Goal: Task Accomplishment & Management: Complete application form

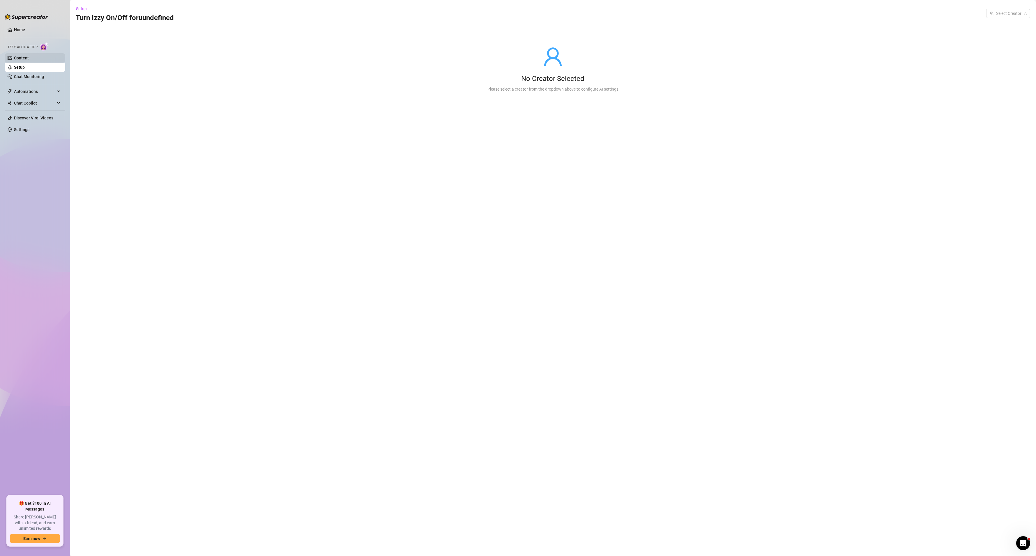
click at [29, 56] on link "Content" at bounding box center [21, 58] width 15 height 5
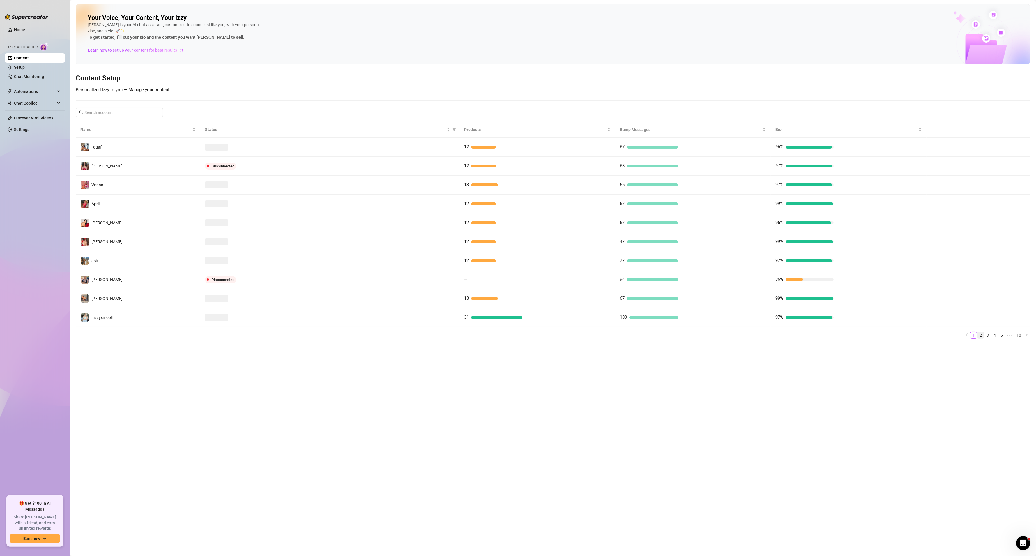
click at [981, 338] on link "2" at bounding box center [981, 335] width 6 height 6
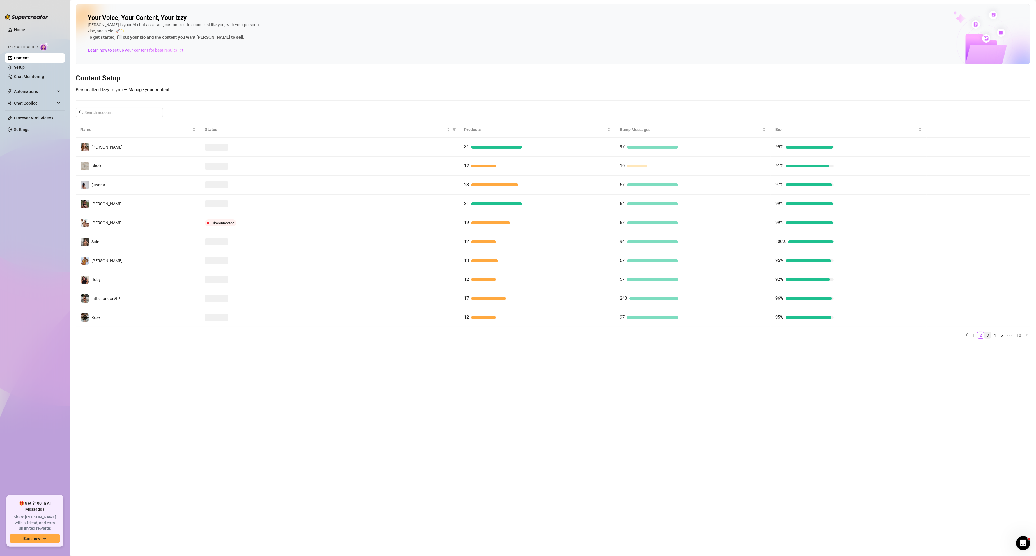
click at [986, 338] on link "3" at bounding box center [987, 335] width 6 height 6
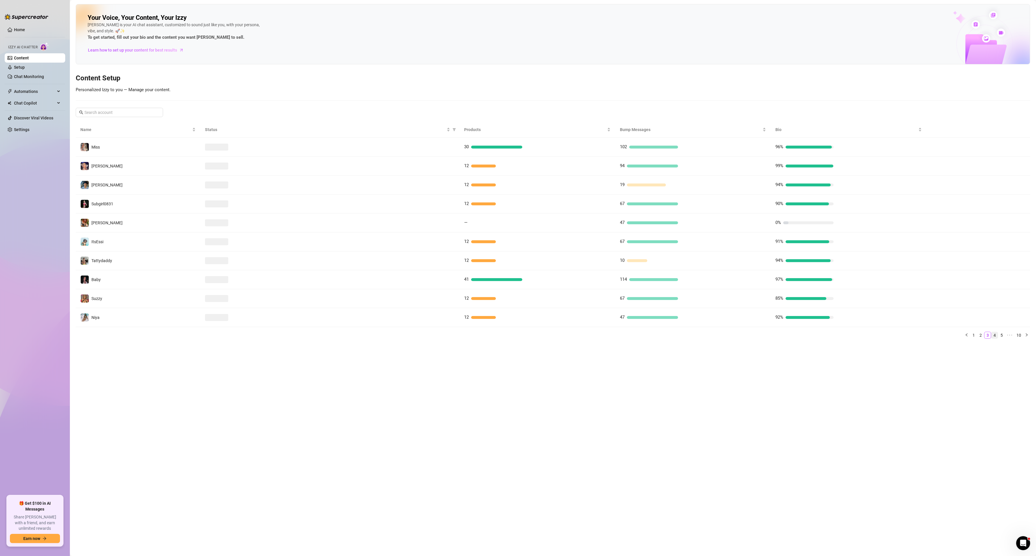
click at [993, 337] on link "4" at bounding box center [994, 335] width 6 height 6
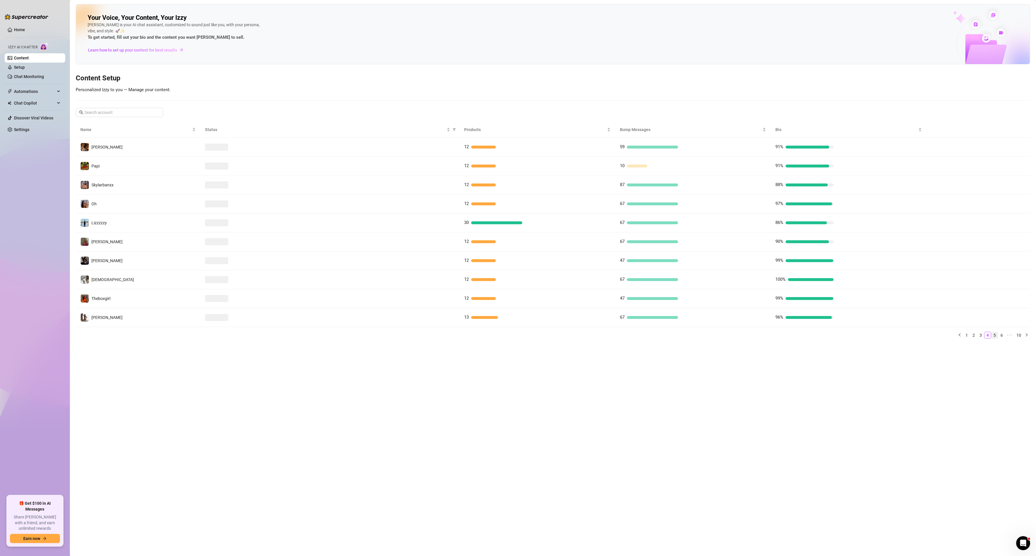
click at [996, 338] on link "5" at bounding box center [994, 335] width 6 height 6
click at [995, 336] on link "6" at bounding box center [994, 335] width 6 height 6
click at [996, 338] on link "7" at bounding box center [994, 335] width 6 height 6
click at [1003, 337] on link "8" at bounding box center [1004, 335] width 6 height 6
click at [1010, 337] on link "9" at bounding box center [1011, 335] width 6 height 6
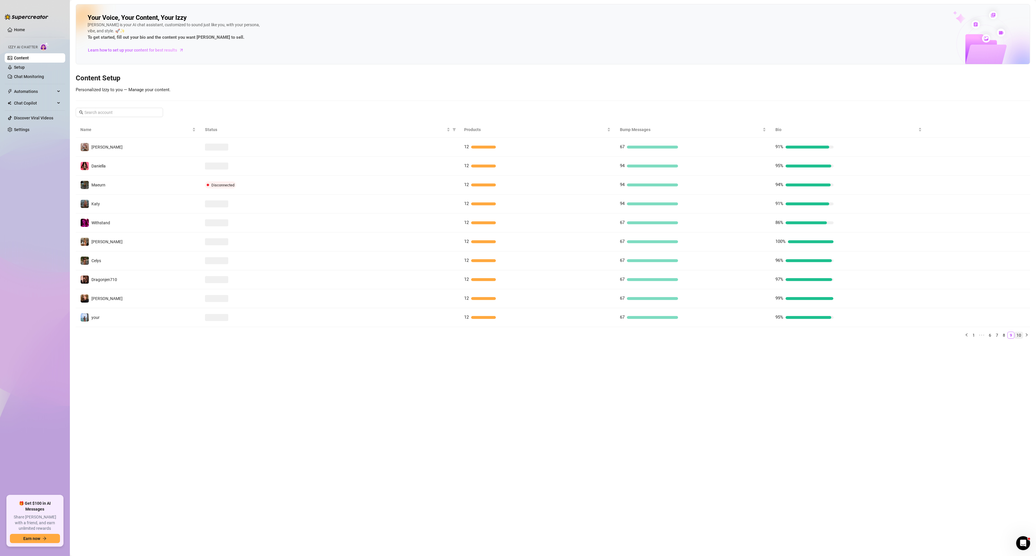
click at [1017, 338] on link "10" at bounding box center [1019, 335] width 8 height 6
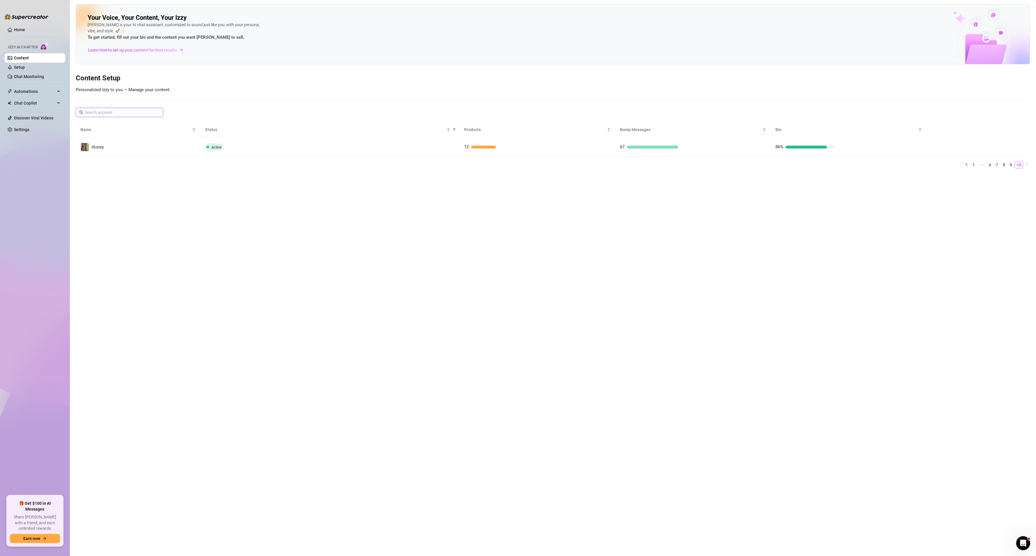
click at [111, 112] on input "text" at bounding box center [119, 112] width 70 height 6
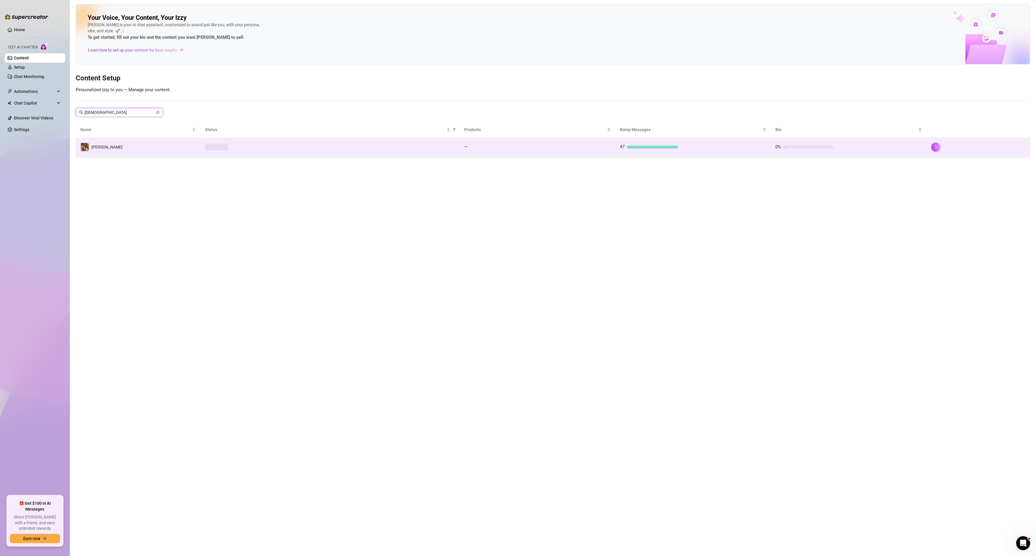
type input "[DEMOGRAPHIC_DATA]"
click at [176, 140] on td "[PERSON_NAME]" at bounding box center [138, 147] width 125 height 19
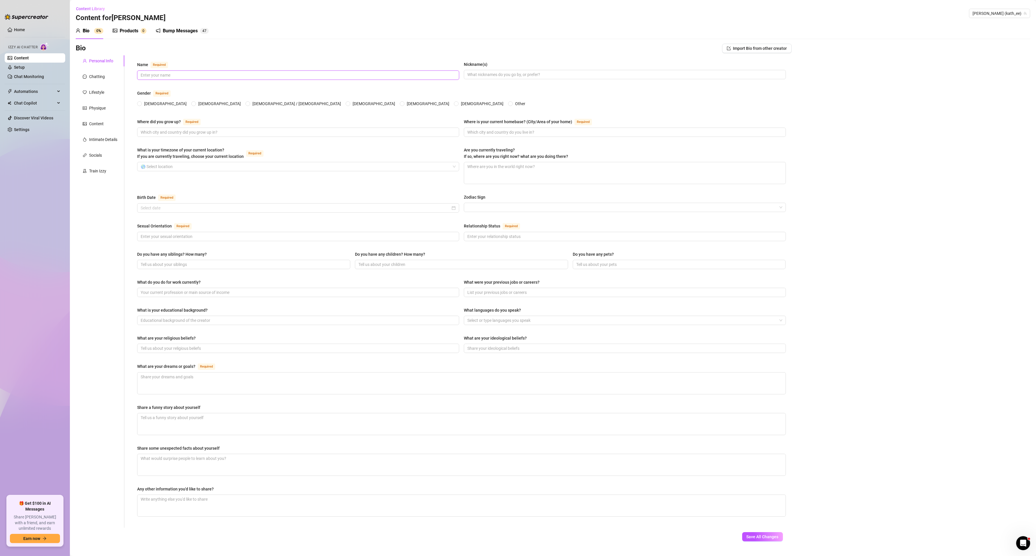
click at [193, 76] on input "Name Required" at bounding box center [298, 75] width 314 height 6
type input "[PERSON_NAME]"
click at [149, 106] on span "[DEMOGRAPHIC_DATA]" at bounding box center [165, 103] width 47 height 6
click at [141, 106] on input "[DEMOGRAPHIC_DATA]" at bounding box center [140, 104] width 2 height 4
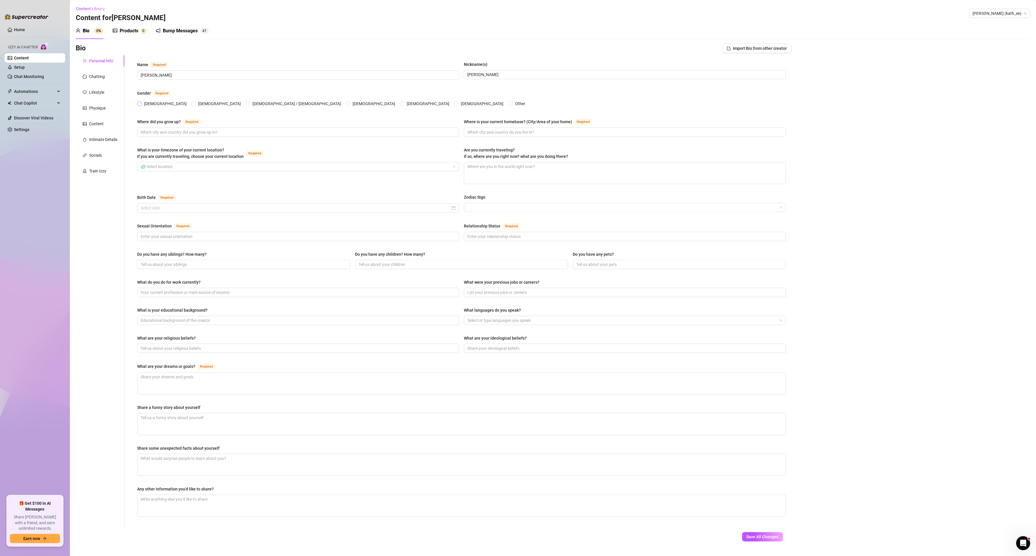
radio input "true"
click at [202, 132] on input "Where did you grow up? Required" at bounding box center [298, 132] width 314 height 6
click at [91, 81] on div "Chatting" at bounding box center [100, 76] width 49 height 11
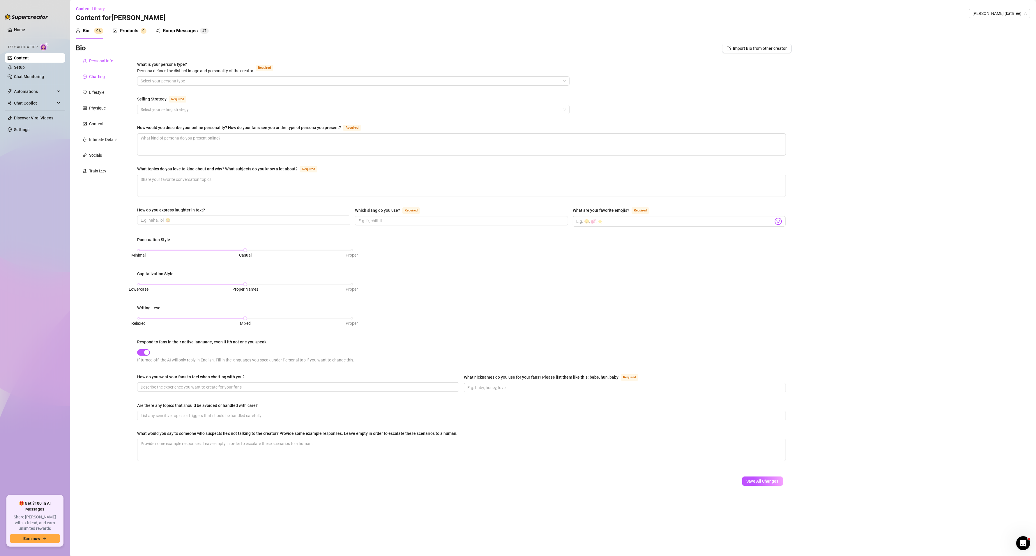
click at [109, 58] on div "Personal Info" at bounding box center [101, 61] width 24 height 6
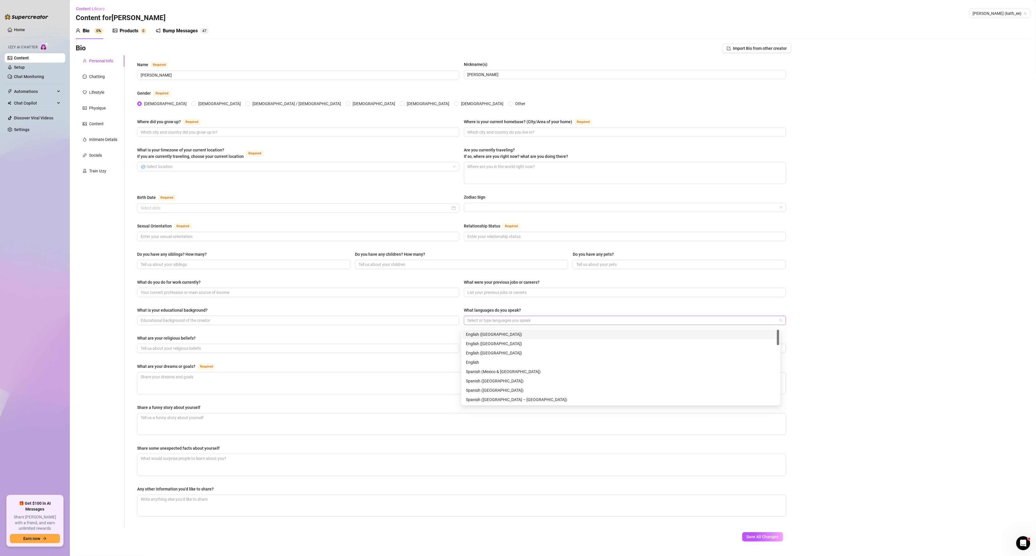
click at [522, 319] on div at bounding box center [622, 320] width 314 height 8
click at [535, 320] on div at bounding box center [622, 320] width 314 height 8
click at [516, 381] on div "Spanish ([GEOGRAPHIC_DATA] – [GEOGRAPHIC_DATA])" at bounding box center [621, 381] width 310 height 6
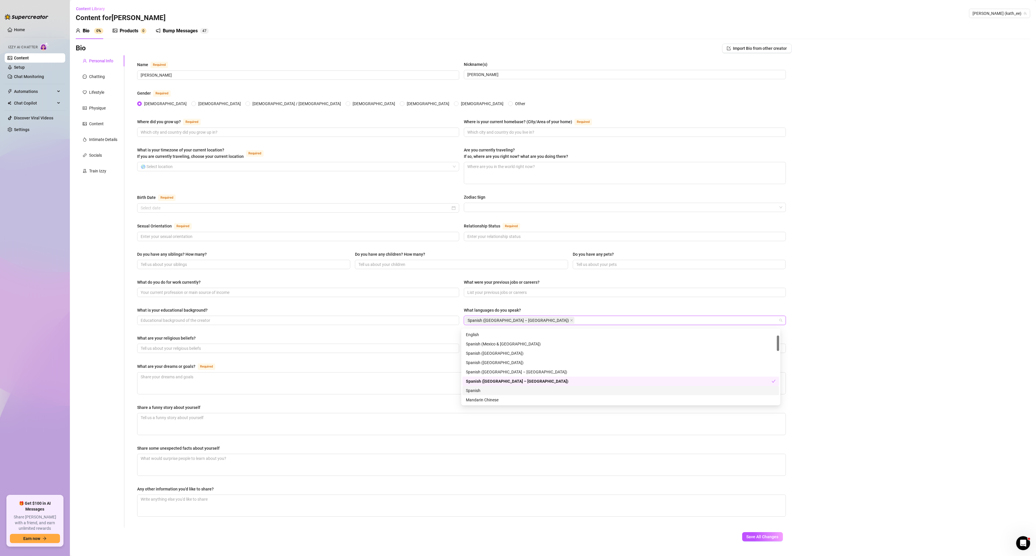
click at [485, 388] on div "Spanish" at bounding box center [621, 390] width 310 height 6
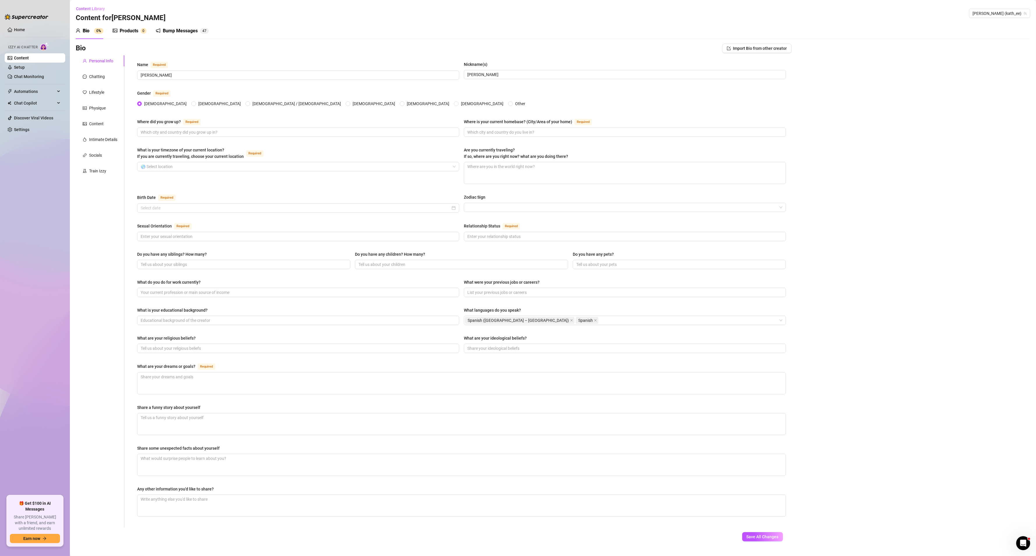
click at [644, 314] on div "What languages do you speak?" at bounding box center [625, 311] width 322 height 9
click at [250, 127] on div "Where did you grow up? Required" at bounding box center [298, 122] width 322 height 9
click at [187, 129] on input "Where did you grow up? Required" at bounding box center [298, 132] width 314 height 6
type input "[GEOGRAPHIC_DATA], [GEOGRAPHIC_DATA]"
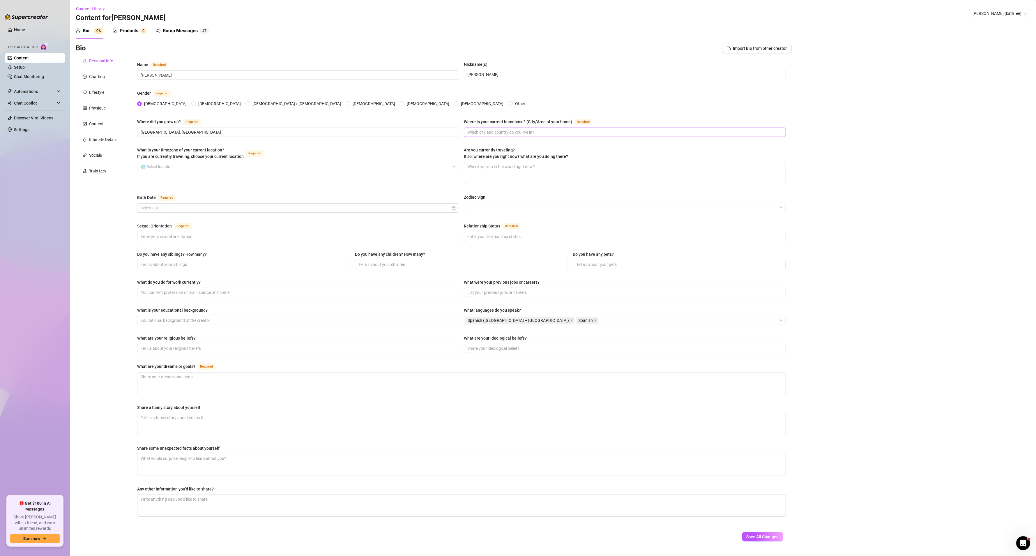
click at [487, 137] on span at bounding box center [625, 132] width 322 height 9
paste input "Las Condes, [GEOGRAPHIC_DATA], [GEOGRAPHIC_DATA]"
type input "Las Condes, [GEOGRAPHIC_DATA], [GEOGRAPHIC_DATA]"
click at [238, 171] on input "What is your timezone of your current location? If you are currently traveling,…" at bounding box center [296, 166] width 310 height 9
type input "[GEOGRAPHIC_DATA]"
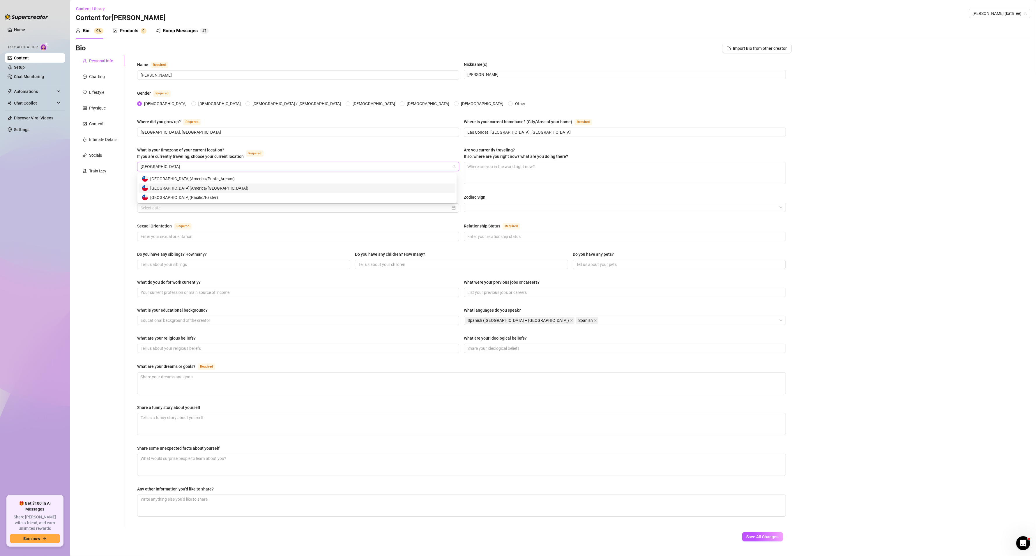
click at [212, 191] on div "[GEOGRAPHIC_DATA] ( [GEOGRAPHIC_DATA]/[GEOGRAPHIC_DATA] )" at bounding box center [297, 188] width 310 height 6
click at [527, 172] on textarea "Are you currently traveling? If so, where are you right now? what are you doing…" at bounding box center [624, 173] width 321 height 22
click at [596, 174] on textarea "Are you currently traveling? If so, where are you right now? what are you doing…" at bounding box center [624, 173] width 321 height 22
type textarea "N"
type textarea "No"
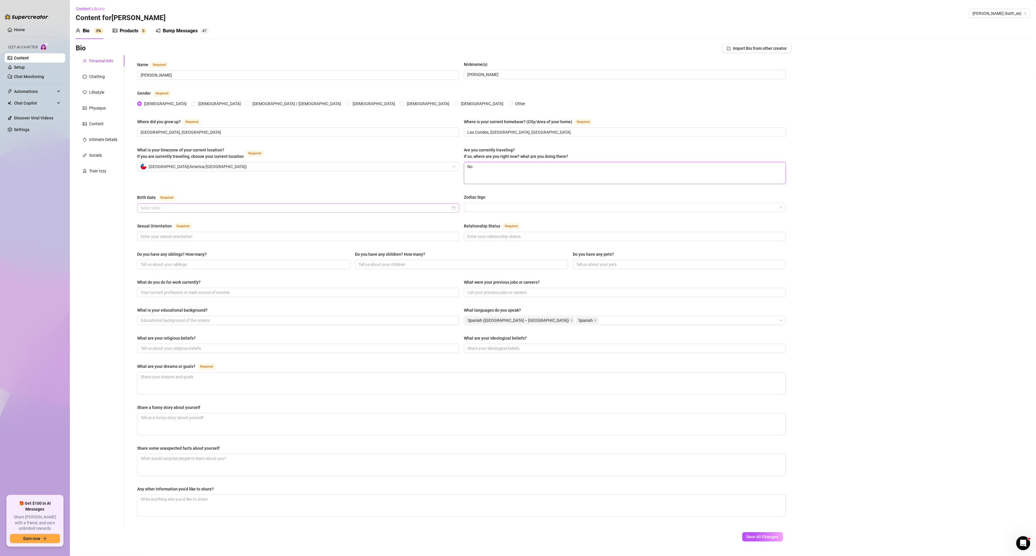
type textarea "No"
click at [263, 206] on input "Birth Date Required" at bounding box center [296, 208] width 310 height 6
click at [183, 222] on button "2025" at bounding box center [183, 221] width 9 height 12
click at [176, 222] on button "[DATE] - [DATE]" at bounding box center [180, 221] width 20 height 12
click at [179, 237] on div "[DATE]-[DATE]" at bounding box center [179, 236] width 27 height 7
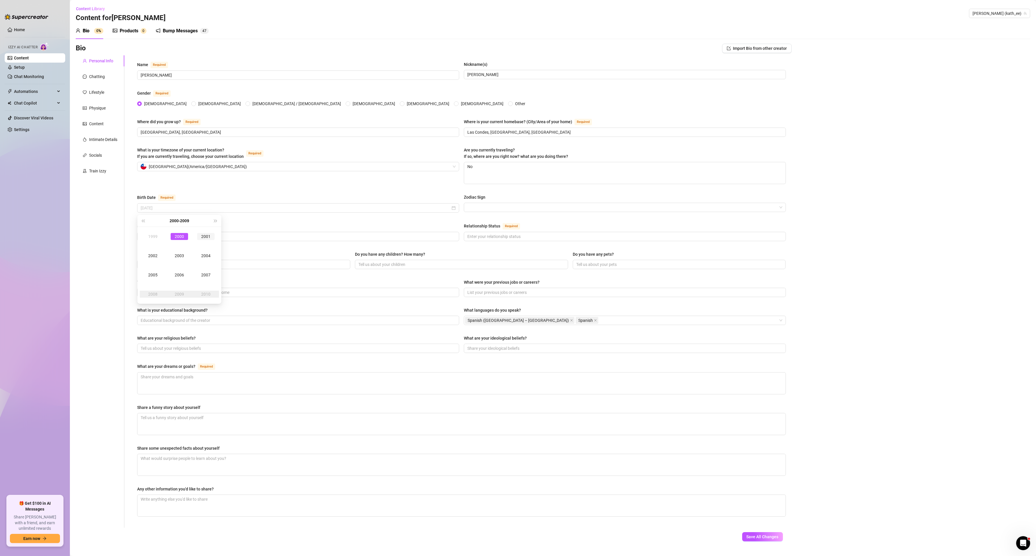
click at [204, 234] on div "2001" at bounding box center [205, 236] width 17 height 7
click at [158, 275] on div "[DATE]" at bounding box center [152, 274] width 17 height 7
type input "[DATE]"
click at [192, 256] on div "12" at bounding box center [189, 255] width 7 height 7
click at [501, 213] on div "Zodiac Sign" at bounding box center [625, 203] width 322 height 19
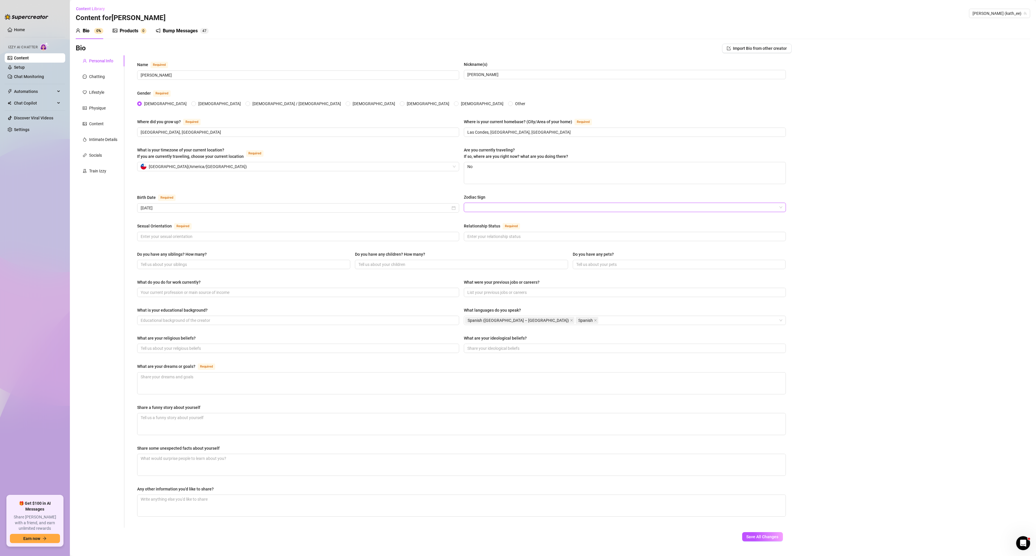
click at [510, 207] on input "Zodiac Sign" at bounding box center [622, 207] width 310 height 9
click at [491, 250] on div "[MEDICAL_DATA]" at bounding box center [621, 248] width 310 height 6
click at [420, 229] on div "Sexual Orientation Required" at bounding box center [298, 226] width 322 height 9
click at [266, 243] on div "Sexual Orientation Required Relationship Status Required" at bounding box center [461, 234] width 649 height 24
click at [269, 240] on input "Sexual Orientation Required" at bounding box center [298, 236] width 314 height 6
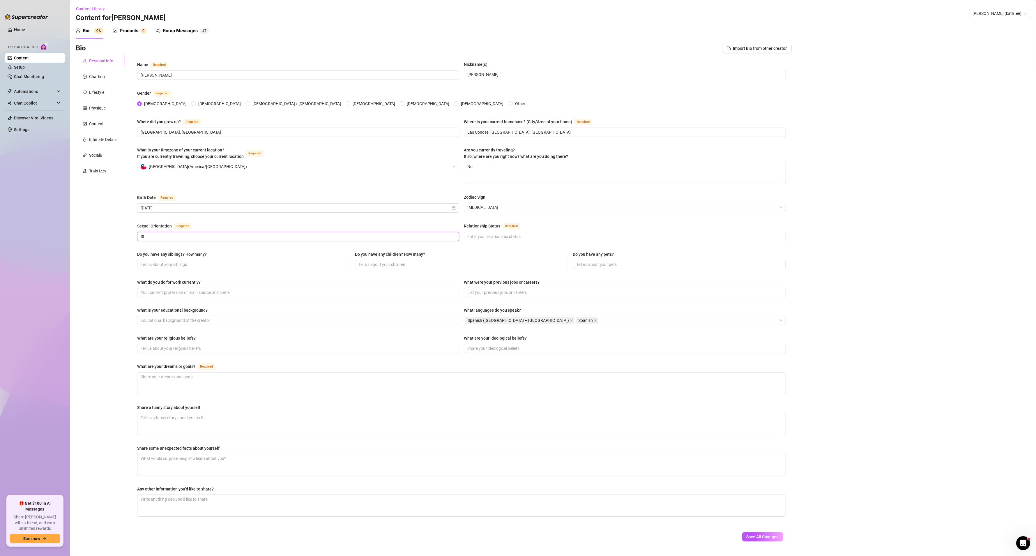
type input "S"
type input "Straight, [DEMOGRAPHIC_DATA]"
click at [594, 238] on input "Relationship Status Required" at bounding box center [624, 236] width 314 height 6
click at [525, 237] on input "Relationship Status Required" at bounding box center [624, 236] width 314 height 6
click at [555, 234] on span at bounding box center [625, 236] width 322 height 9
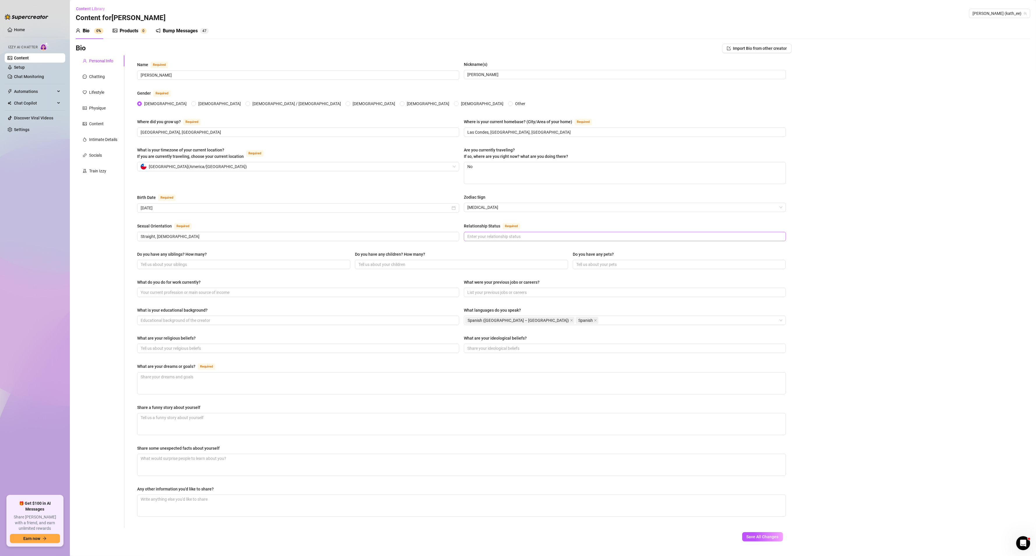
click at [555, 234] on span at bounding box center [625, 236] width 322 height 9
click at [561, 240] on input "Relationship Status Required" at bounding box center [624, 236] width 314 height 6
type input "In a"
click at [158, 240] on input "Straight, [DEMOGRAPHIC_DATA]" at bounding box center [298, 236] width 314 height 6
click at [154, 237] on input "Straight, [DEMOGRAPHIC_DATA]" at bounding box center [298, 236] width 314 height 6
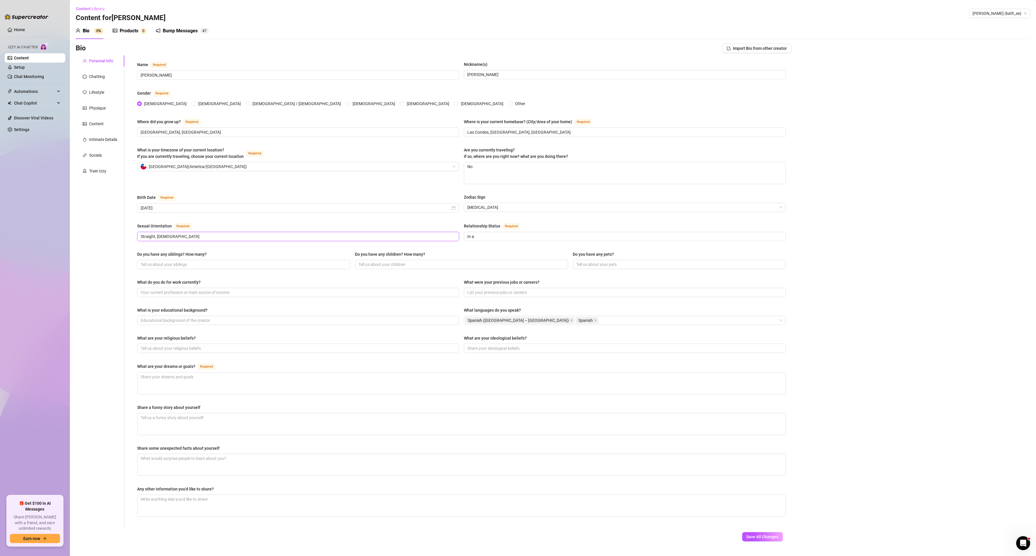
drag, startPoint x: 155, startPoint y: 238, endPoint x: 132, endPoint y: 240, distance: 23.6
click at [132, 240] on div "Name Required [PERSON_NAME] Nickname(s) [PERSON_NAME] Gender Required [DEMOGRAP…" at bounding box center [461, 291] width 660 height 472
click at [182, 235] on input "Straight, [DEMOGRAPHIC_DATA]" at bounding box center [298, 236] width 314 height 6
drag, startPoint x: 155, startPoint y: 240, endPoint x: 122, endPoint y: 240, distance: 33.2
click at [122, 240] on div "Personal Info Chatting Lifestyle Physique Content Intimate Details Socials Trai…" at bounding box center [434, 291] width 716 height 472
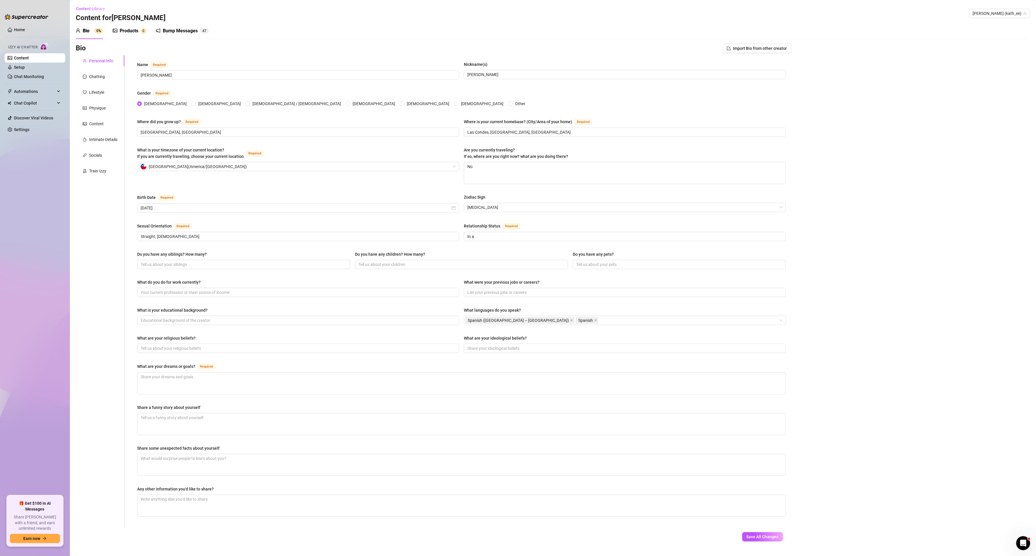
click at [154, 246] on div "Sexual Orientation Required [DEMOGRAPHIC_DATA], [DEMOGRAPHIC_DATA] Relationship…" at bounding box center [461, 234] width 649 height 24
click at [155, 237] on input "Straight, [DEMOGRAPHIC_DATA]" at bounding box center [298, 236] width 314 height 6
type input "[DEMOGRAPHIC_DATA], Straight, [DEMOGRAPHIC_DATA]"
click at [552, 237] on input "In a" at bounding box center [624, 236] width 314 height 6
drag, startPoint x: 478, startPoint y: 239, endPoint x: 451, endPoint y: 238, distance: 27.1
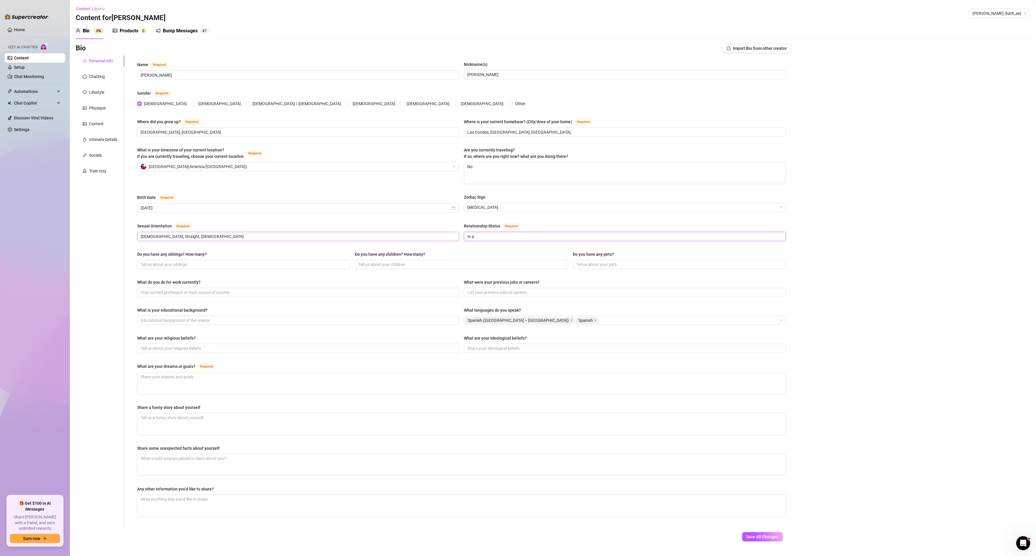
click at [451, 238] on div "Sexual Orientation Required [DEMOGRAPHIC_DATA], Straight, [DEMOGRAPHIC_DATA] Re…" at bounding box center [461, 234] width 649 height 24
paste input "En pareja ❤️"
type input "En pareja ❤️"
click at [277, 281] on div "What do you do for work currently?" at bounding box center [298, 283] width 322 height 9
click at [282, 264] on input "Do you have any siblings? How many?" at bounding box center [243, 264] width 205 height 6
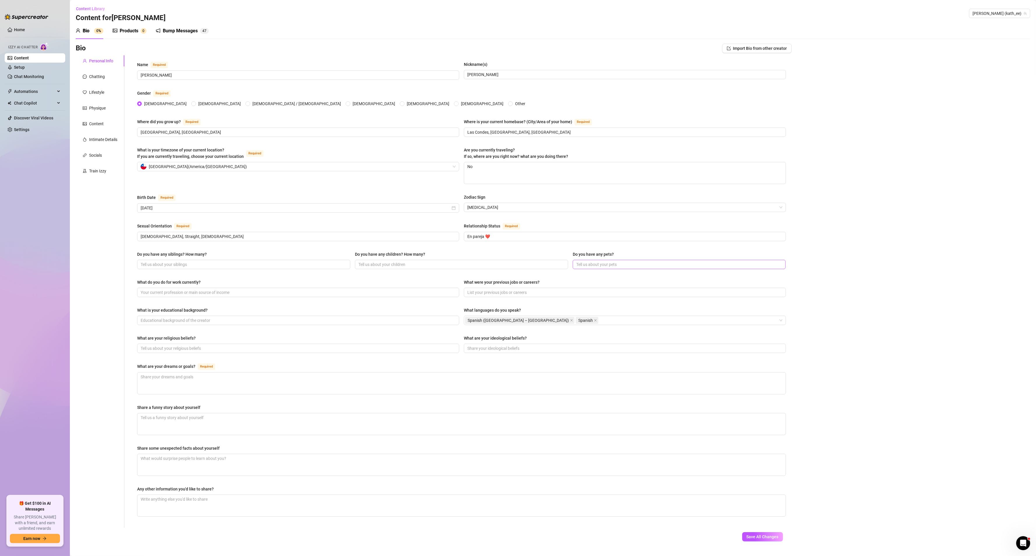
click at [621, 261] on span at bounding box center [679, 264] width 213 height 9
paste input "Sí, mi perrita [PERSON_NAME], tiene 7 añitos, la amo con la vida"
click at [597, 264] on input "Sí, mi perrita [PERSON_NAME], tiene 7 añitos, la amo con la vida" at bounding box center [678, 264] width 205 height 6
click at [685, 266] on input "Sí, mi perrita [PERSON_NAME], tiene 7 añitos, la amo con la vida" at bounding box center [678, 264] width 205 height 6
click at [584, 265] on input "Sí, mi perrita [PERSON_NAME], tiene 7 añitos, la amo con la vida" at bounding box center [678, 264] width 205 height 6
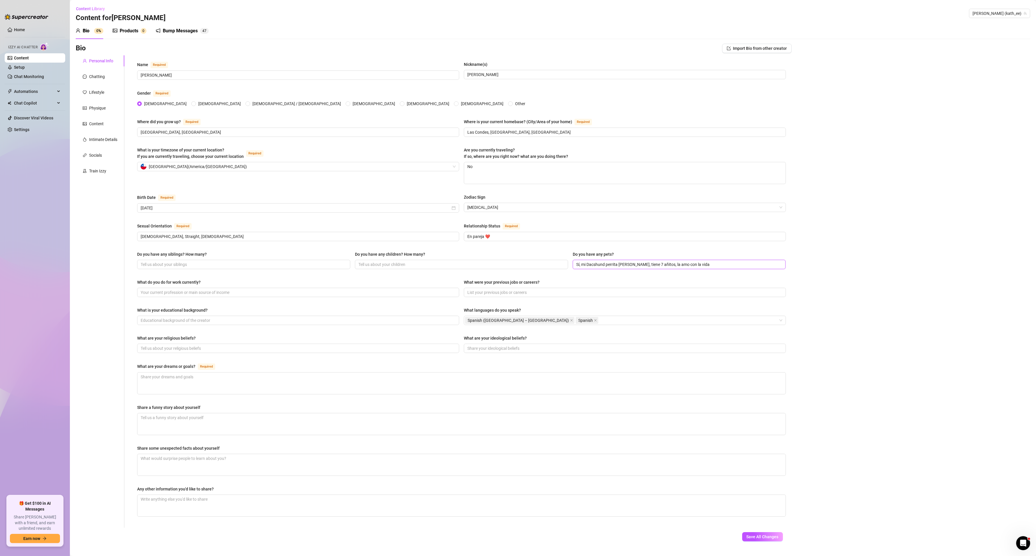
click at [589, 267] on input "Sí, mi Dacshund perrita [PERSON_NAME], tiene 7 añitos, la amo con la vida" at bounding box center [678, 264] width 205 height 6
click at [591, 267] on input "Sí, mi Dacshund perrita [PERSON_NAME], tiene 7 añitos, la amo con la vida" at bounding box center [678, 264] width 205 height 6
type input "Sí, mi Daschund perrita [PERSON_NAME], tiene 7 añitos, la amo con la vida"
click at [617, 280] on div "Name Required [PERSON_NAME] Nickname(s) [PERSON_NAME] Gender Required [DEMOGRAP…" at bounding box center [461, 291] width 649 height 461
click at [615, 266] on input "Sí, mi Daschund perrita [PERSON_NAME], tiene 7 añitos, la amo con la vida" at bounding box center [678, 264] width 205 height 6
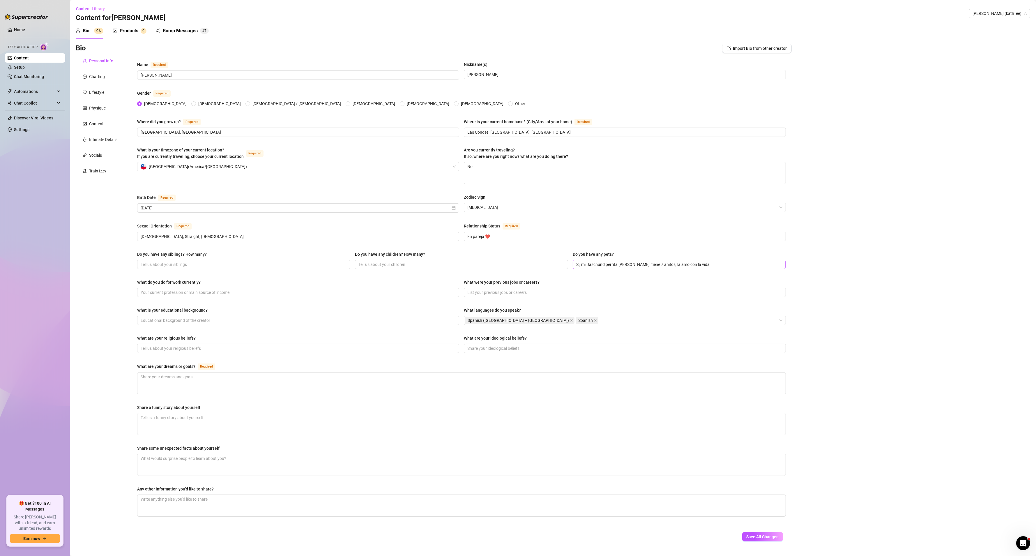
click at [690, 261] on span "Sí, mi Daschund perrita [PERSON_NAME], tiene 7 añitos, la amo con la vida" at bounding box center [679, 264] width 213 height 9
click at [295, 288] on div "What do you do for work currently?" at bounding box center [298, 283] width 322 height 9
click at [309, 296] on input "What do you do for work currently?" at bounding box center [298, 292] width 314 height 6
click at [252, 289] on span at bounding box center [298, 292] width 322 height 9
paste input "Creadora en OnlyFans"
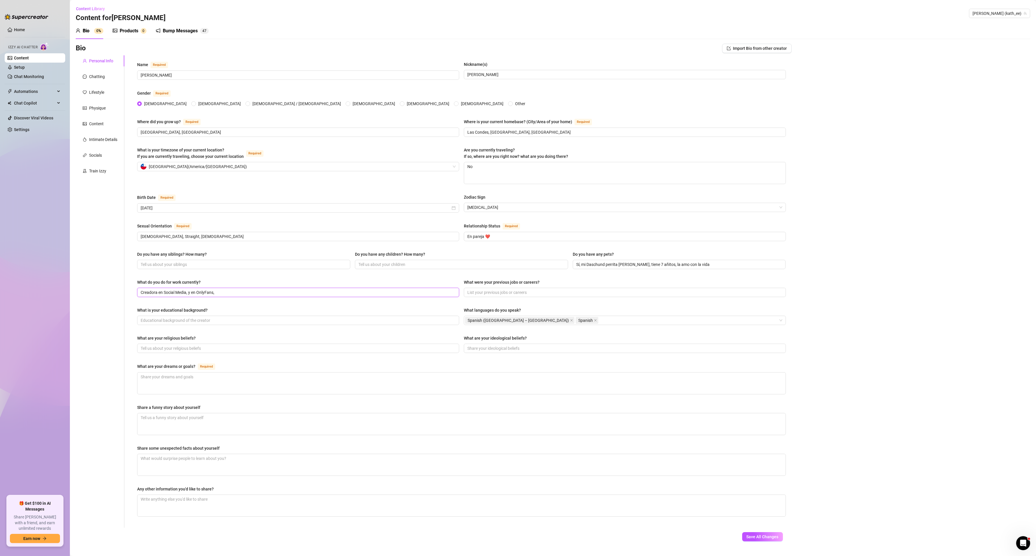
type input "Creadora en Social Media, y en OnlyFans,"
click at [299, 297] on span "Creadora en Social Media, y en OnlyFans," at bounding box center [298, 292] width 322 height 9
click at [584, 296] on input "What were your previous jobs or careers?" at bounding box center [624, 292] width 314 height 6
click at [544, 293] on input "What were your previous jobs or careers?" at bounding box center [624, 292] width 314 height 6
paste input "Promotora, vendedora en tienda de ropa, y ayudante en un estudio de tatuajes"
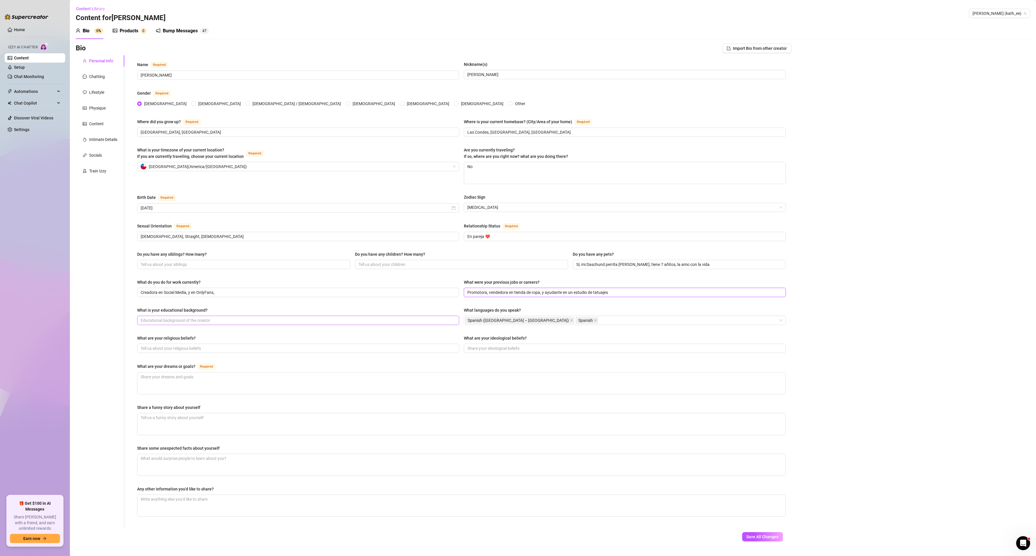
type input "Promotora, vendedora en tienda de ropa, y ayudante en un estudio de tatuajes"
click at [244, 325] on span at bounding box center [298, 320] width 322 height 9
click at [252, 321] on input "What is your educational background?" at bounding box center [298, 320] width 314 height 6
click at [215, 328] on div "What is your educational background? What languages do you speak? Spanish ([GEO…" at bounding box center [461, 318] width 649 height 23
click at [220, 318] on span at bounding box center [298, 320] width 322 height 9
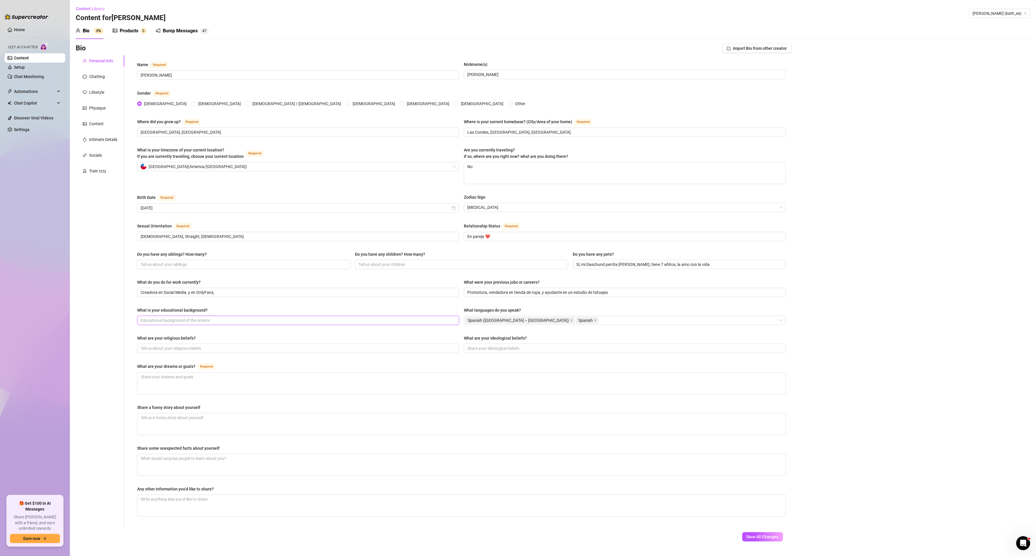
paste input "Estudié un año de Psicología, pero lo dejé para dedicarme 100% al contenido"
type input "Estudié un año de Psicología, pero lo dejé para dedicarme 100% al contenido"
click at [295, 339] on div "What are your religious beliefs?" at bounding box center [298, 339] width 322 height 9
click at [295, 345] on span at bounding box center [298, 348] width 322 height 9
click at [260, 330] on div "What is your educational background? Estudié un año de Psicología, pero lo dejé…" at bounding box center [461, 318] width 649 height 23
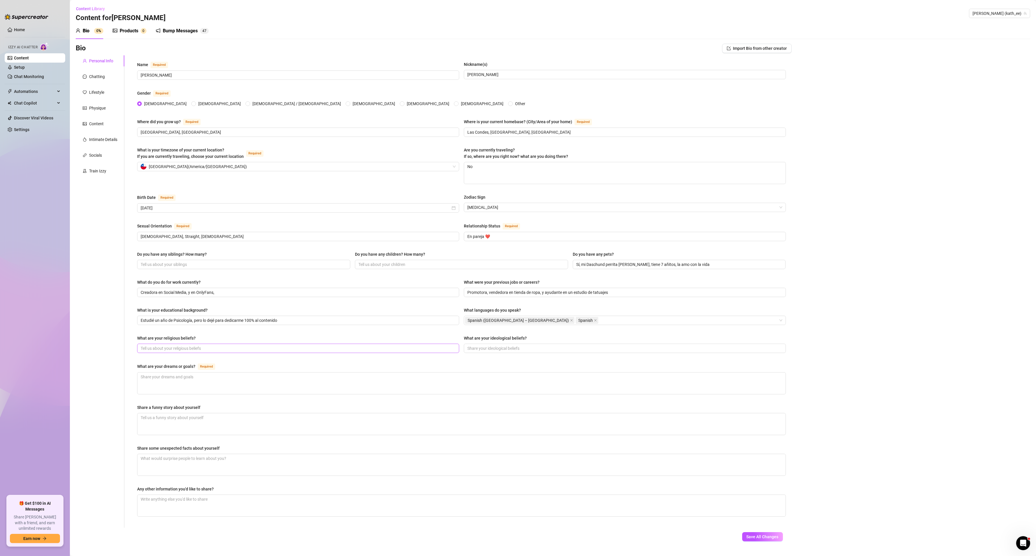
click at [271, 347] on span at bounding box center [298, 348] width 322 height 9
click at [508, 349] on input "What are your ideological beliefs?" at bounding box center [624, 348] width 314 height 6
click at [202, 441] on div "Name Required [PERSON_NAME] Nickname(s) [PERSON_NAME] Gender Required [DEMOGRAP…" at bounding box center [461, 291] width 649 height 461
click at [219, 429] on textarea "Share a funny story about yourself" at bounding box center [461, 424] width 648 height 22
paste textarea "Una vez confundí el shampoo con crema corporal y me quedó el pelo como si me hu…"
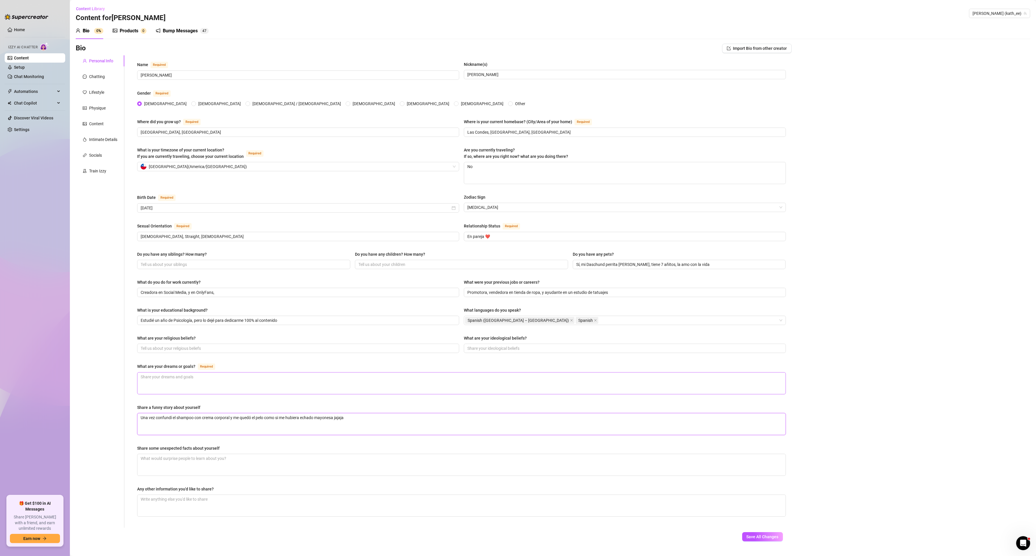
type textarea "Una vez confundí el shampoo con crema corporal y me quedó el pelo como si me hu…"
click at [304, 391] on textarea "What are your dreams or goals? Required" at bounding box center [461, 383] width 648 height 22
drag, startPoint x: 607, startPoint y: 295, endPoint x: 611, endPoint y: 295, distance: 4.4
click at [608, 295] on input "Promotora, vendedora en tienda de ropa, y ayudante en un estudio de tatuajes" at bounding box center [624, 292] width 314 height 6
paste input "Trabajé en retail y de mesera mientras estudiaba"
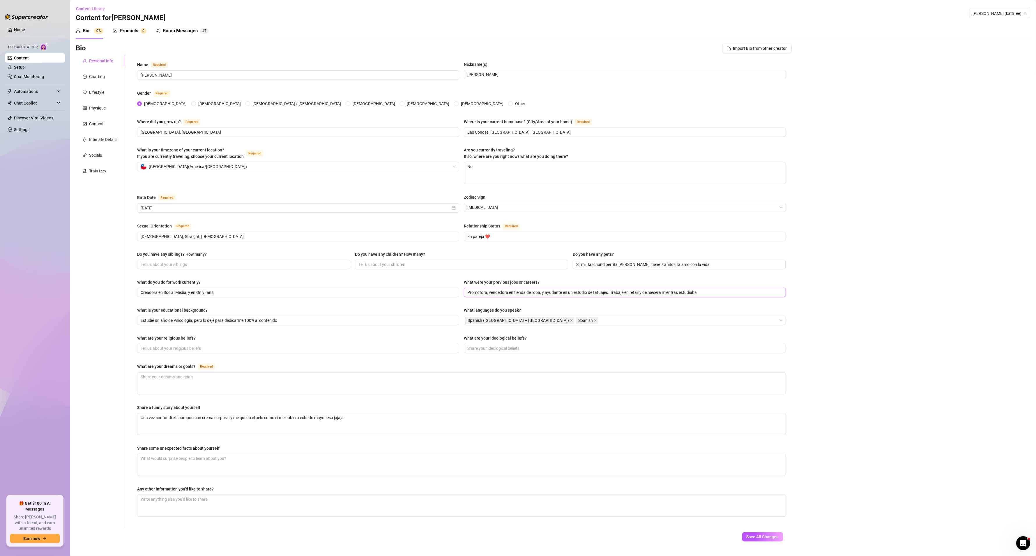
type input "Promotora, vendedora en tienda de ropa, y ayudante en un estudio de tatuajes. T…"
click at [216, 357] on div "What are your religious beliefs? What are your ideological beliefs?" at bounding box center [461, 346] width 649 height 23
click at [225, 347] on span at bounding box center [298, 348] width 322 height 9
click at [361, 357] on div "What are your religious beliefs? What are your ideological beliefs?" at bounding box center [461, 346] width 649 height 23
click at [369, 350] on input "What are your religious beliefs?" at bounding box center [298, 348] width 314 height 6
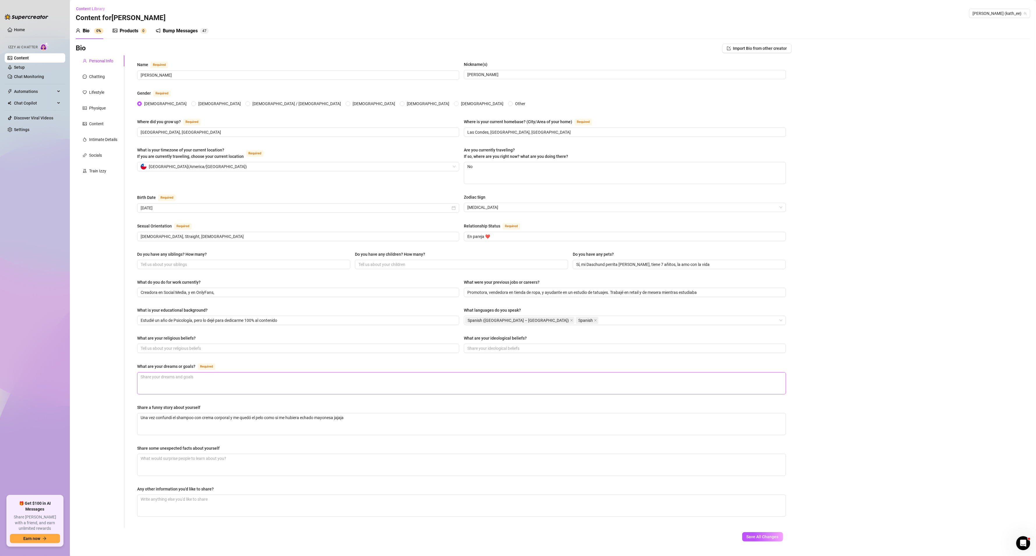
click at [395, 387] on textarea "What are your dreams or goals? Required" at bounding box center [461, 383] width 648 height 22
click at [265, 503] on textarea "Any other information you'd like to share?" at bounding box center [461, 506] width 648 height 22
paste textarea "No me gustan los pepinillos 😅"
type textarea "No me gustan los pepinillos 😅"
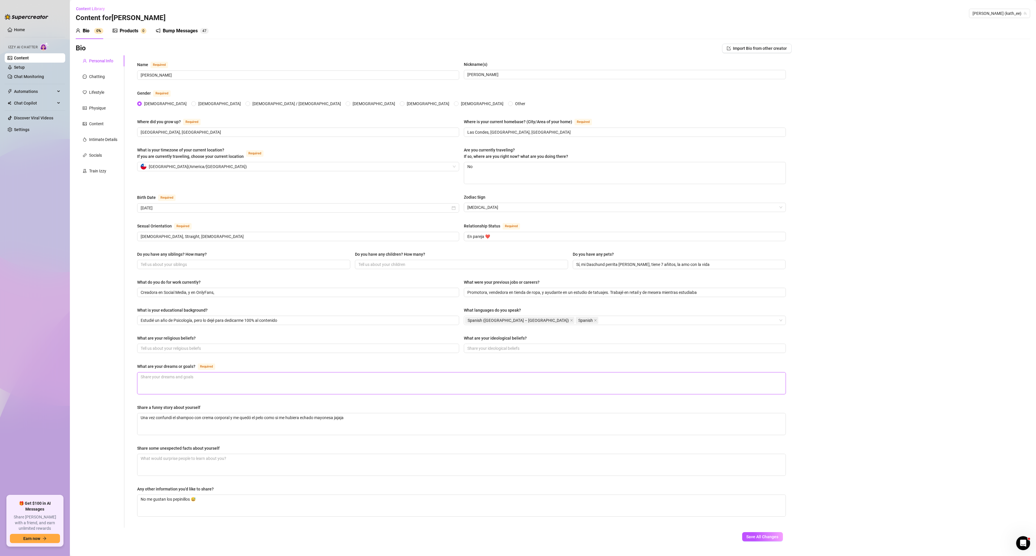
click at [285, 384] on textarea "What are your dreams or goals? Required" at bounding box center [461, 383] width 648 height 22
paste textarea "Tener mi propio departamento, crecer mi plataforma y que [PERSON_NAME] tenga un…"
type textarea "Tener mi propio departamento, crecer mi plataforma y que [PERSON_NAME] tenga un…"
click at [358, 351] on input "What are your religious beliefs?" at bounding box center [298, 348] width 314 height 6
click at [538, 349] on input "What are your ideological beliefs?" at bounding box center [624, 348] width 314 height 6
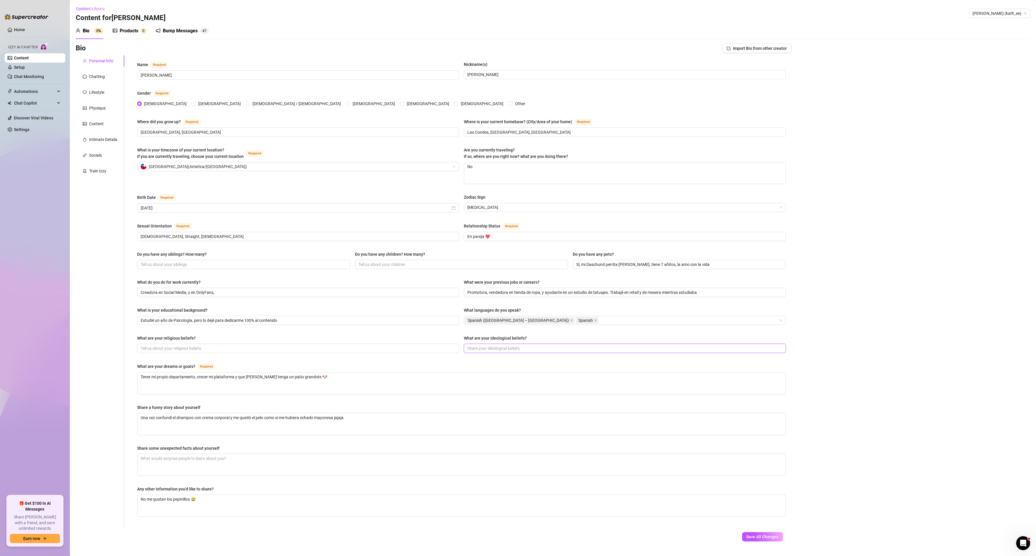
click at [545, 348] on input "What are your ideological beliefs?" at bounding box center [624, 348] width 314 height 6
paste input "Creo en la energía, el [DATE] y en que uno atrae lo que vibra ✨"
click at [595, 353] on span "Creo en la energía, el [DATE] y en que uno atrae lo que vibra ✨" at bounding box center [625, 348] width 322 height 9
paste input "Creo en el crecimiento personal y ser independiente, cachai."
type input "Creo en la energía, el [DATE] y en que uno atrae lo que vibra ✨ Creo en el crec…"
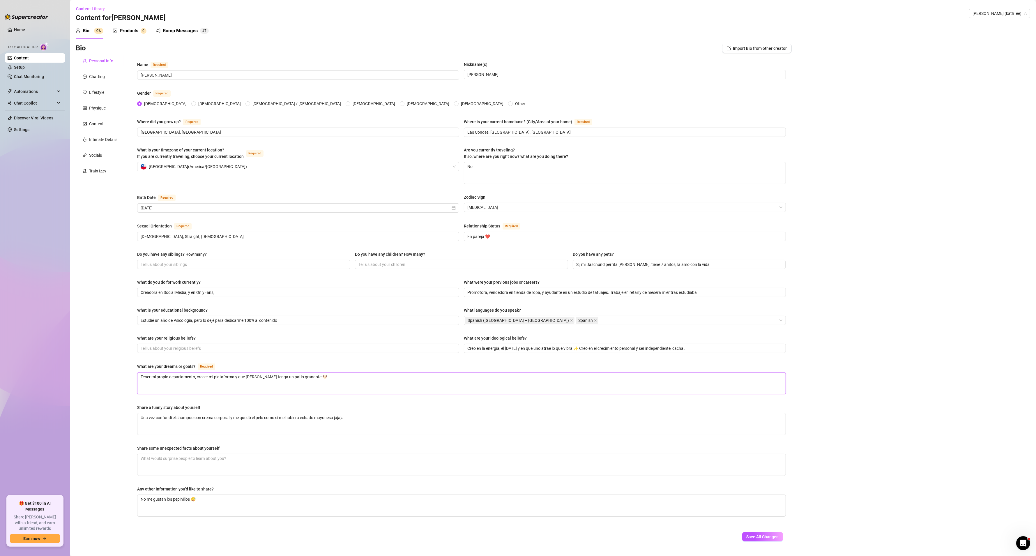
click at [298, 386] on textarea "Tener mi propio departamento, crecer mi plataforma y que [PERSON_NAME] tenga un…" at bounding box center [461, 383] width 648 height 22
click at [339, 404] on div "Name Required [PERSON_NAME] Nickname(s) [PERSON_NAME] Gender Required [DEMOGRAP…" at bounding box center [461, 291] width 649 height 461
click at [322, 468] on textarea "Share some unexpected facts about yourself" at bounding box center [461, 465] width 648 height 22
drag, startPoint x: 221, startPoint y: 504, endPoint x: 119, endPoint y: 503, distance: 101.3
click at [119, 503] on div "Personal Info Chatting Lifestyle Physique Content Intimate Details Socials Trai…" at bounding box center [434, 291] width 716 height 472
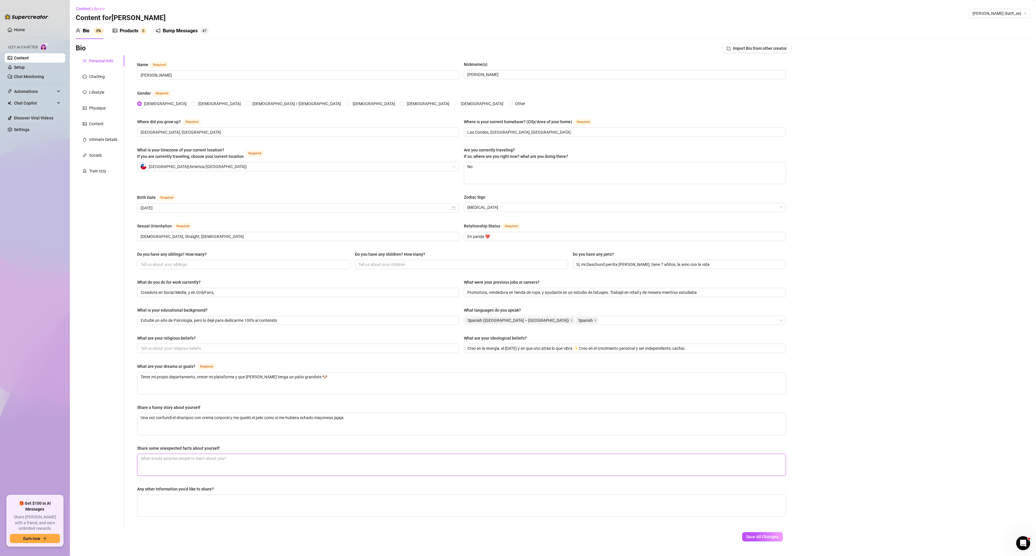
click at [252, 469] on textarea "Share some unexpected facts about yourself" at bounding box center [461, 465] width 648 height 22
paste textarea "No me gustan los pepinillos 😅"
type textarea "No me gustan los pepinillos 😅"
click at [302, 494] on div "Any other information you'd like to share?" at bounding box center [461, 490] width 649 height 9
click at [304, 506] on textarea "Any other information you'd like to share?" at bounding box center [461, 506] width 648 height 22
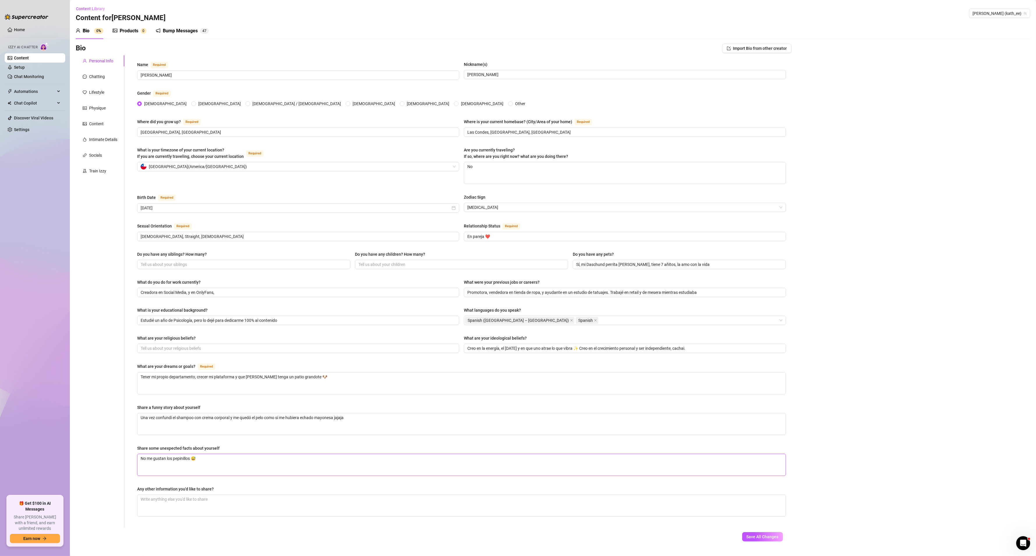
drag, startPoint x: 207, startPoint y: 459, endPoint x: 129, endPoint y: 462, distance: 77.8
click at [129, 462] on div "Name Required [PERSON_NAME] Nickname(s) [PERSON_NAME] Gender Required [DEMOGRAP…" at bounding box center [457, 291] width 667 height 472
click at [268, 454] on div "Share some unexpected facts about yourself" at bounding box center [461, 449] width 649 height 9
drag, startPoint x: 81, startPoint y: 465, endPoint x: 67, endPoint y: 465, distance: 14.0
click at [72, 465] on main "Content Library Content for [PERSON_NAME] [PERSON_NAME] (kath_ee) Bio 0% Produc…" at bounding box center [553, 284] width 966 height 569
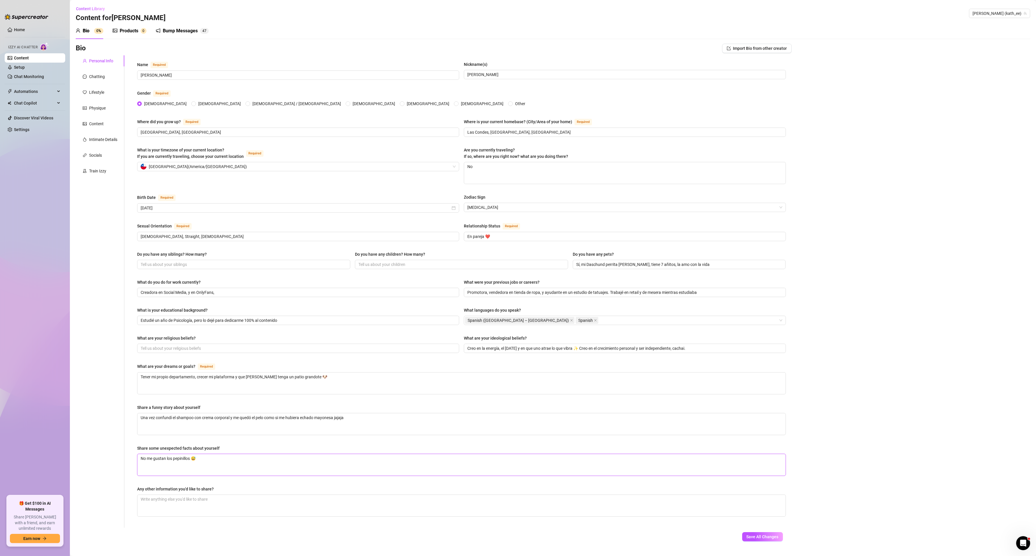
click at [210, 462] on textarea "No me gustan los pepinillos 😅" at bounding box center [461, 465] width 648 height 22
type textarea "No me gustan los pepinillos 😅"
click at [194, 464] on textarea "No me gustan los pepinillos 😅" at bounding box center [461, 465] width 648 height 22
click at [213, 466] on textarea "No me gustan los pepinillos 😅" at bounding box center [461, 465] width 648 height 22
drag, startPoint x: 201, startPoint y: 470, endPoint x: 136, endPoint y: 462, distance: 64.9
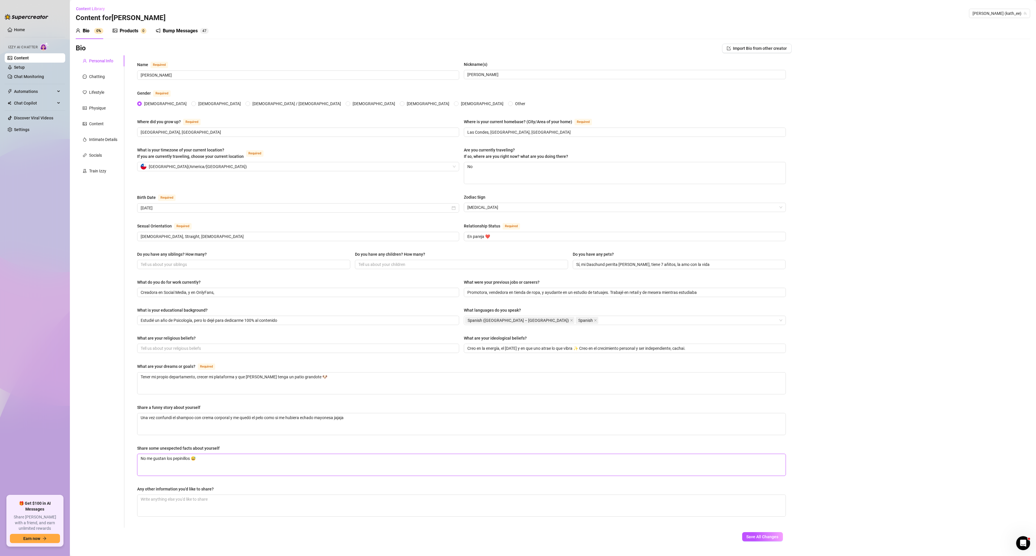
click at [136, 462] on div "Name Required [PERSON_NAME] Nickname(s) [PERSON_NAME] Gender Required [DEMOGRAP…" at bounding box center [461, 291] width 660 height 472
click at [202, 510] on textarea "Any other information you'd like to share?" at bounding box center [461, 506] width 648 height 22
paste textarea "No hago cosas que involucren tríos, solo grabo con mi pareja para contenido B/G…"
type textarea "No hago cosas que involucren tríos, solo grabo con mi pareja para contenido B/G…"
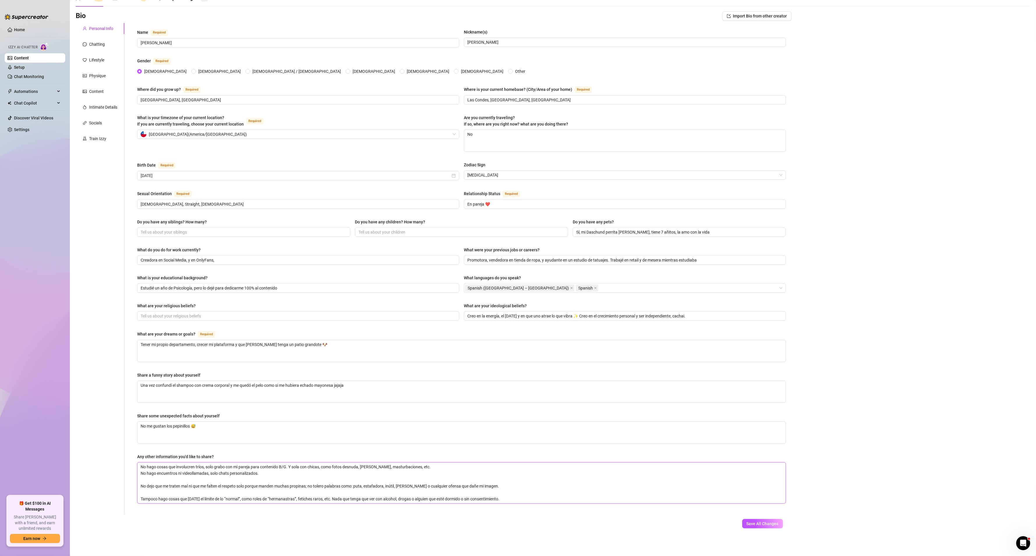
scroll to position [36, 0]
type textarea "No hago cosas que involucren tríos, solo grabo con mi pareja para contenido B/G…"
click at [317, 345] on textarea "Tener mi propio departamento, crecer mi plataforma y que [PERSON_NAME] tenga un…" at bounding box center [461, 351] width 648 height 22
click at [102, 46] on div "Chatting" at bounding box center [100, 44] width 49 height 11
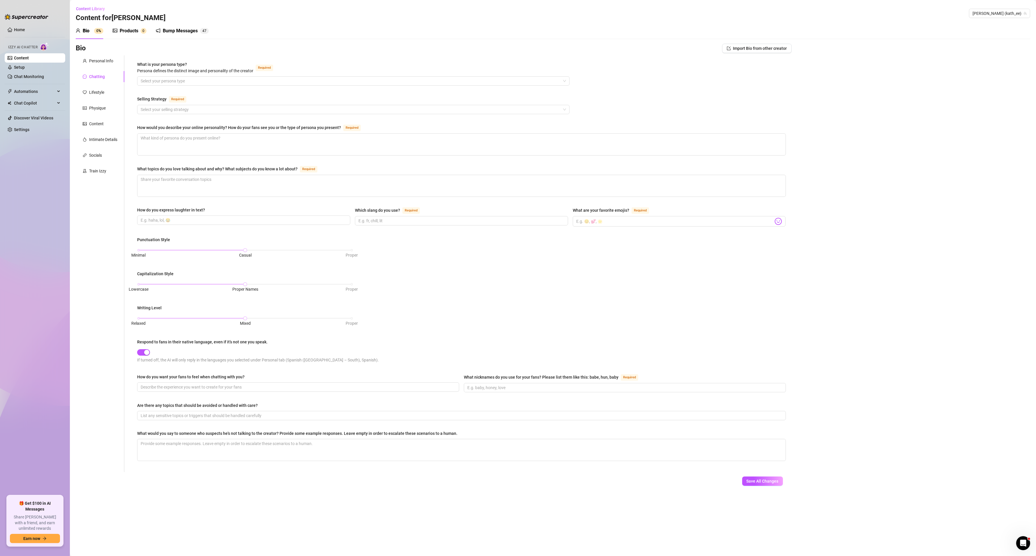
scroll to position [0, 0]
click at [101, 66] on div "Personal Info" at bounding box center [100, 60] width 49 height 11
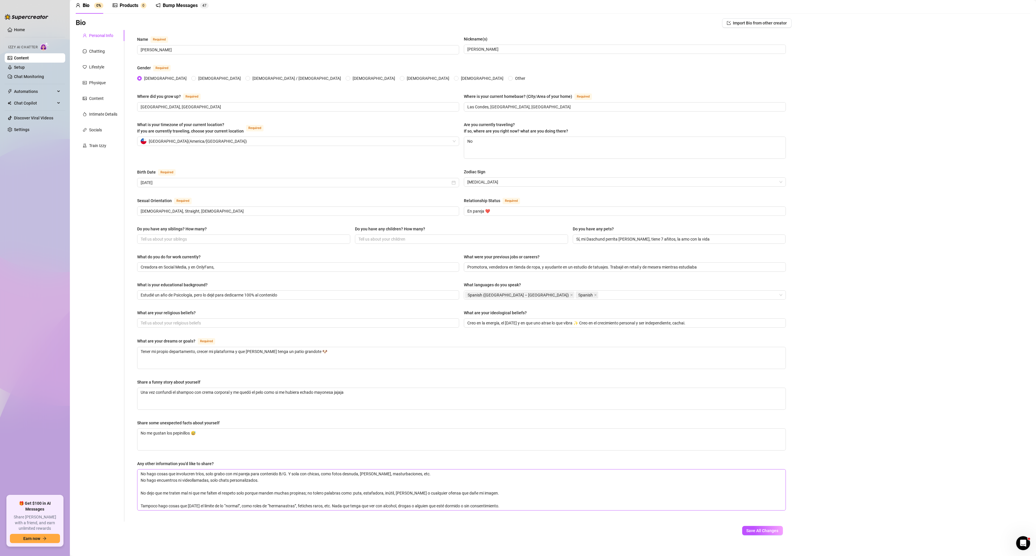
scroll to position [36, 0]
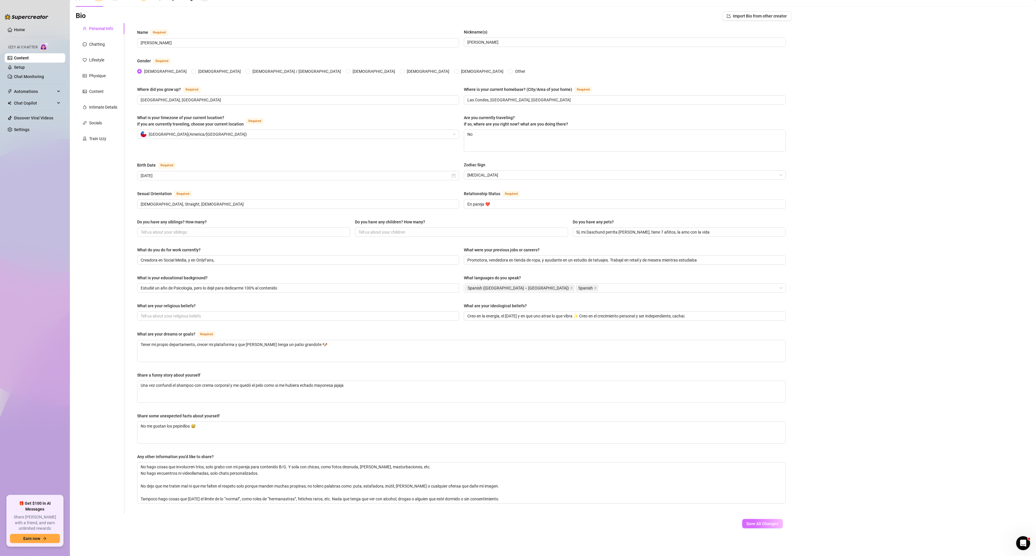
click at [763, 521] on span "Save All Changes" at bounding box center [763, 523] width 32 height 5
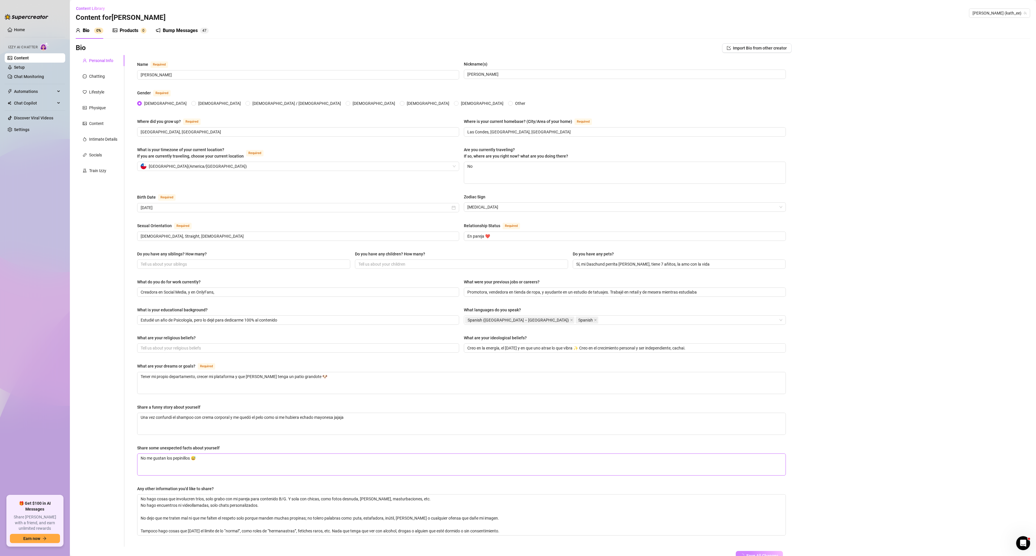
scroll to position [0, 0]
type input "Creadora en Social Media, y en OnlyFans,"
type textarea "No me gustan los pepinillos 😅"
click at [96, 76] on div "Chatting" at bounding box center [97, 76] width 16 height 6
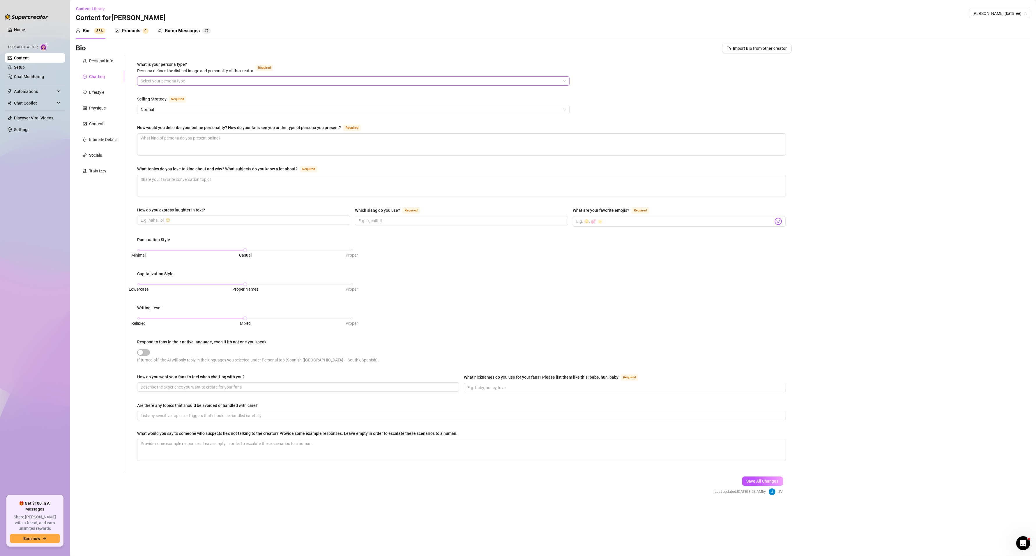
click at [237, 78] on input "What is your persona type? [PERSON_NAME] defines the distinct image and persona…" at bounding box center [351, 81] width 420 height 9
click at [225, 117] on div "Confident, charismatic, and effortlessly commands attention" at bounding box center [353, 115] width 423 height 6
